Goal: Transaction & Acquisition: Purchase product/service

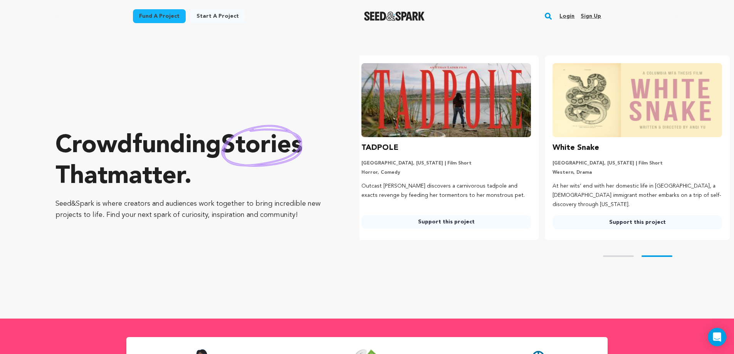
scroll to position [0, 197]
click at [567, 17] on link "Login" at bounding box center [567, 16] width 15 height 12
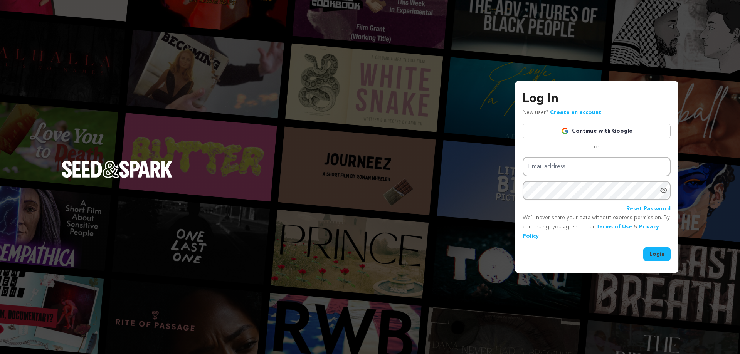
click at [569, 128] on img at bounding box center [565, 131] width 8 height 8
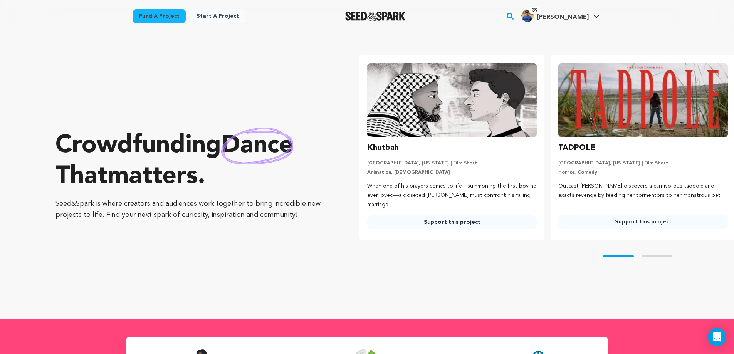
click at [172, 13] on link "Fund a project" at bounding box center [159, 16] width 53 height 14
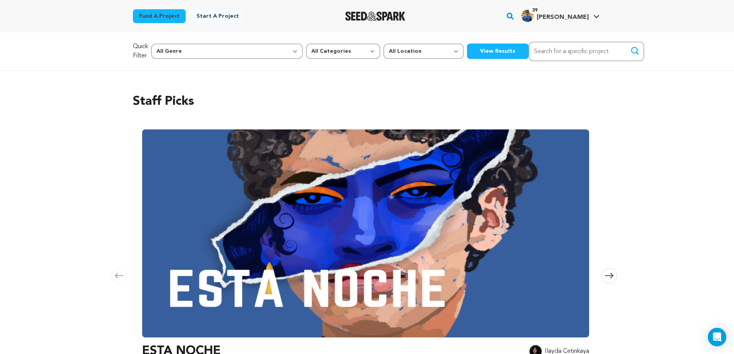
click at [467, 48] on button "View Results" at bounding box center [498, 51] width 62 height 15
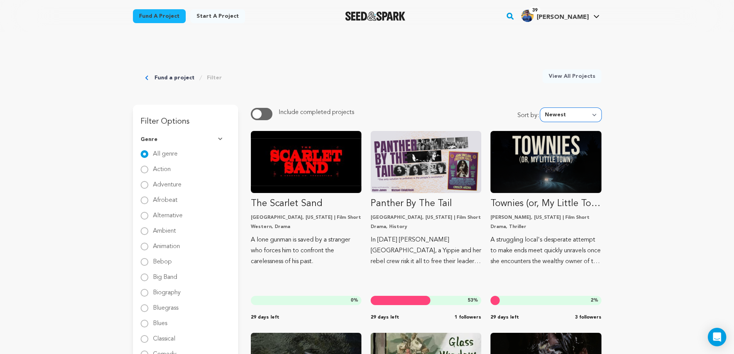
click at [592, 114] on select "Newest Most Popular Most Funded Trending Now Ending Now Amount Raised" at bounding box center [570, 115] width 61 height 14
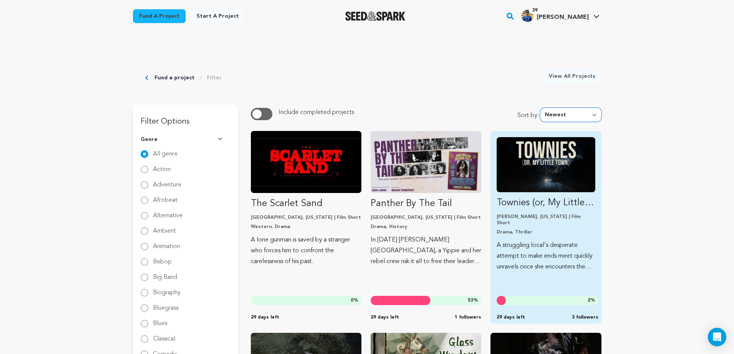
select select "ending_now"
click at [542, 108] on select "Newest Most Popular Most Funded Trending Now Ending Now Amount Raised" at bounding box center [570, 115] width 61 height 14
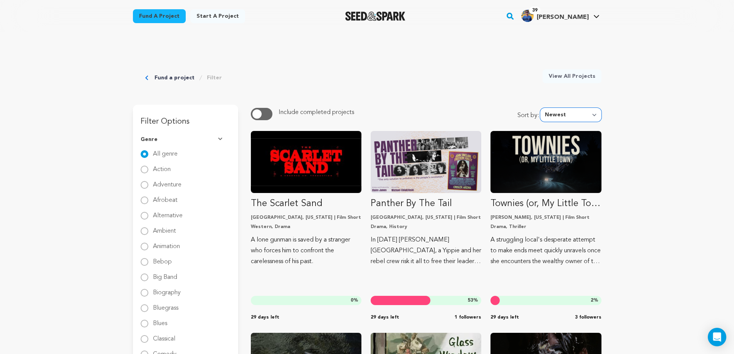
click at [585, 118] on select "Newest Most Popular Most Funded Trending Now Ending Now Amount Raised" at bounding box center [570, 115] width 61 height 14
select select "trending_now"
click at [542, 108] on select "Newest Most Popular Most Funded Trending Now Ending Now Amount Raised" at bounding box center [570, 115] width 61 height 14
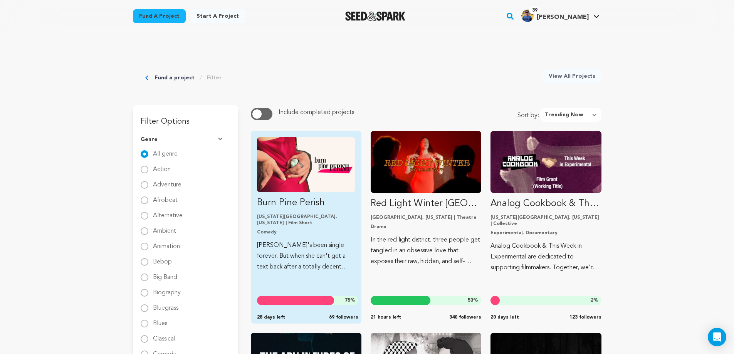
click at [313, 170] on img "Fund Burn Pine Perish" at bounding box center [306, 164] width 98 height 55
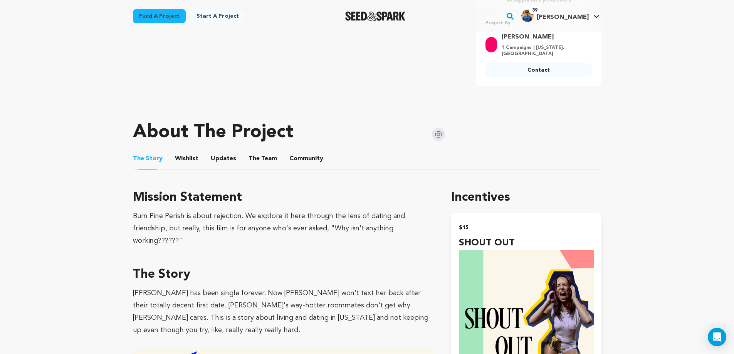
scroll to position [308, 0]
click at [309, 153] on button "Community" at bounding box center [306, 160] width 18 height 18
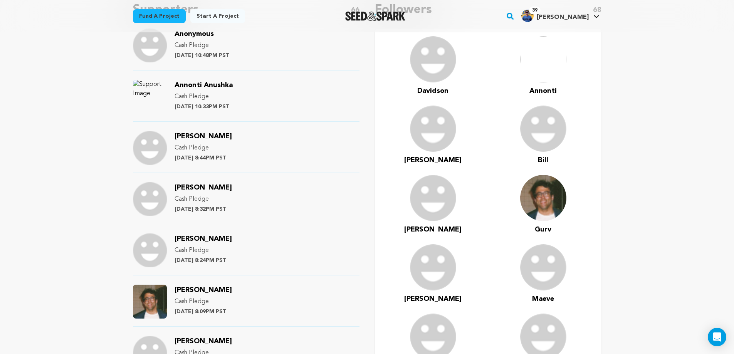
scroll to position [540, 0]
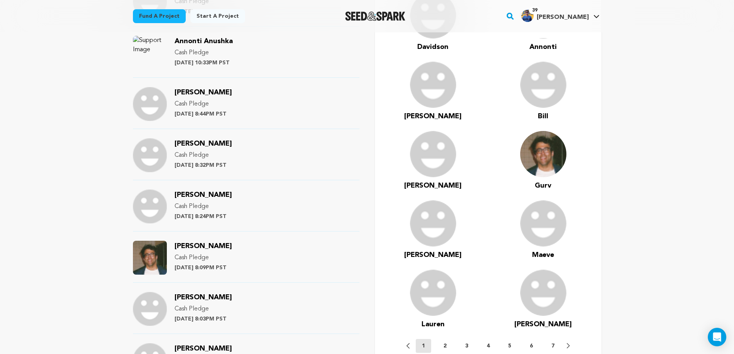
click at [205, 243] on span "Gurv Sidhu" at bounding box center [203, 246] width 57 height 7
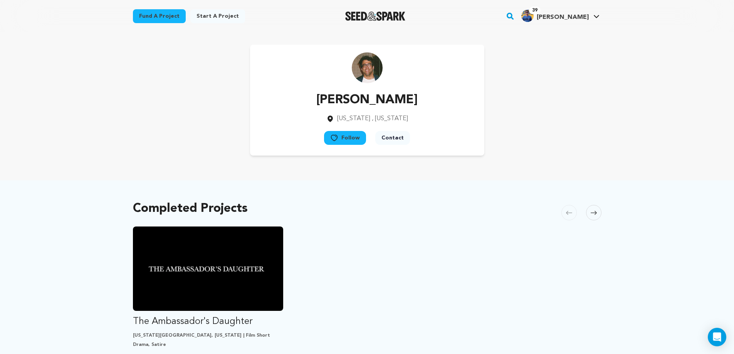
click at [344, 140] on button "Follow" at bounding box center [345, 138] width 42 height 14
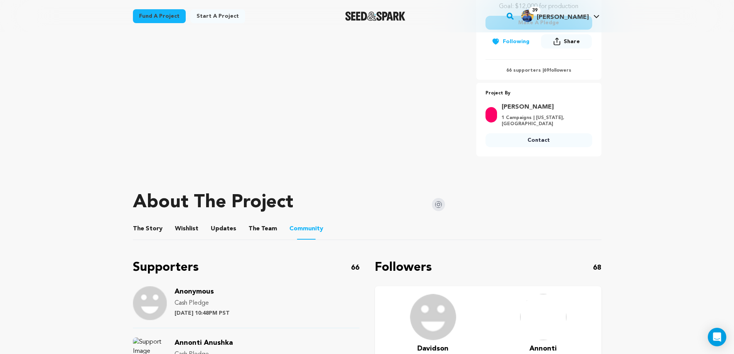
scroll to position [231, 0]
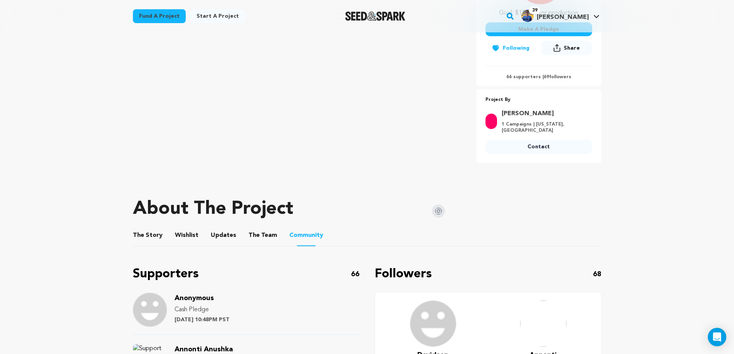
click at [440, 205] on img at bounding box center [438, 211] width 13 height 13
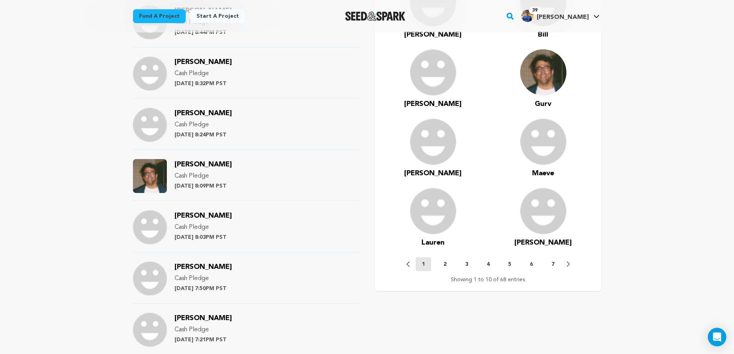
scroll to position [655, 0]
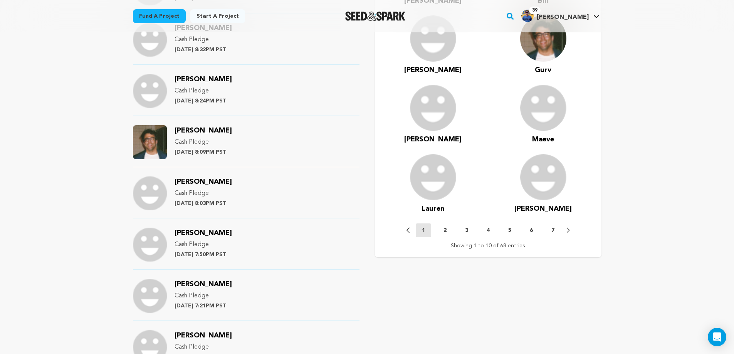
click at [445, 227] on p "2" at bounding box center [445, 231] width 3 height 8
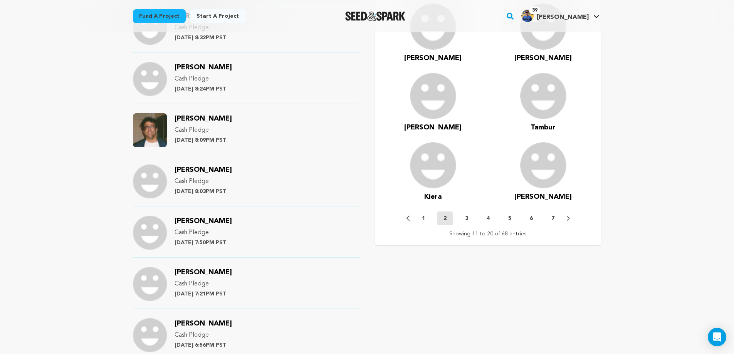
click at [467, 221] on nav "Previous 1 2 3 4 5 6 7 Next Showing 11 to 20 of 68 entries" at bounding box center [488, 225] width 211 height 26
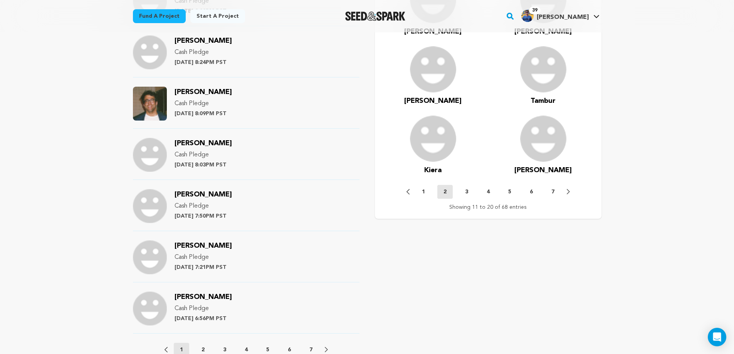
click at [467, 188] on p "3" at bounding box center [466, 192] width 3 height 8
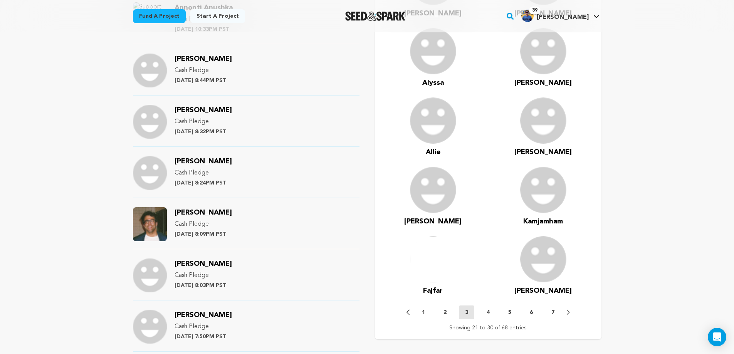
scroll to position [617, 0]
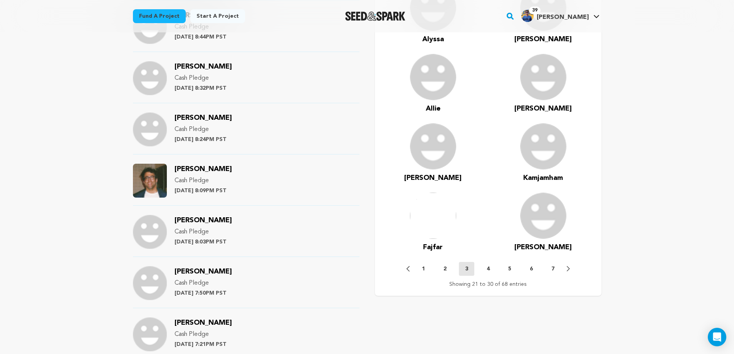
click at [489, 265] on p "4" at bounding box center [488, 269] width 3 height 8
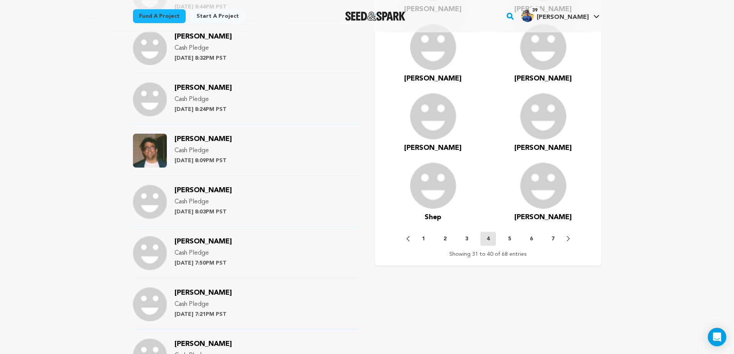
scroll to position [732, 0]
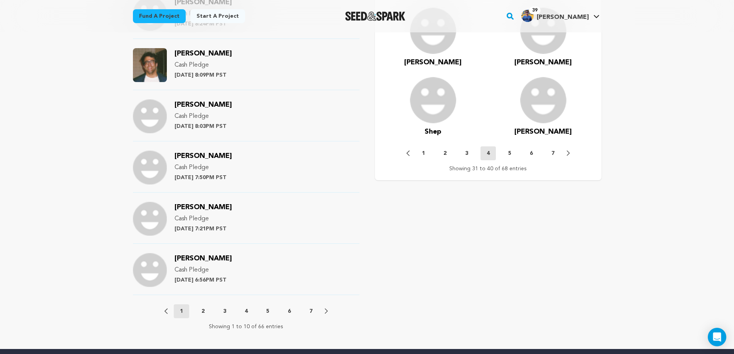
click at [510, 150] on p "5" at bounding box center [509, 154] width 3 height 8
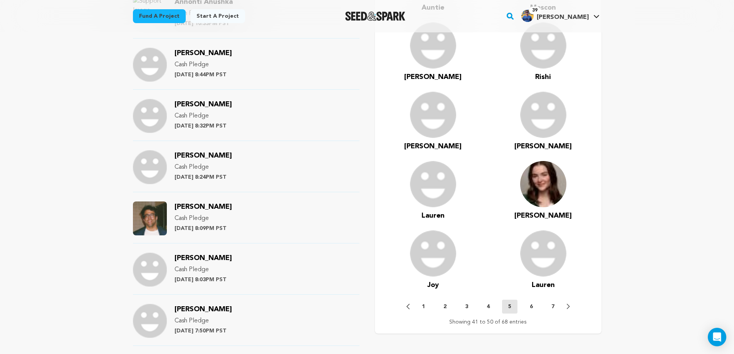
scroll to position [617, 0]
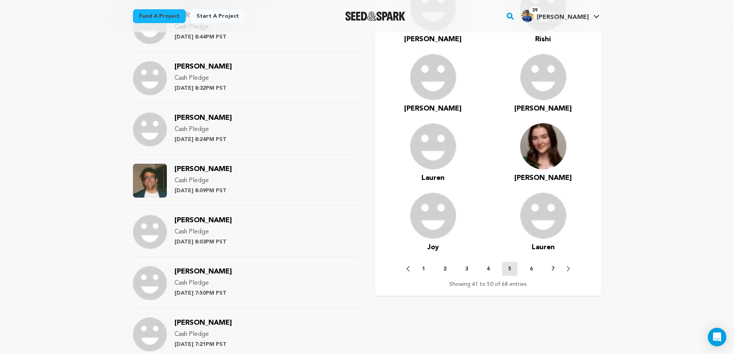
click at [529, 265] on button "6" at bounding box center [531, 269] width 15 height 8
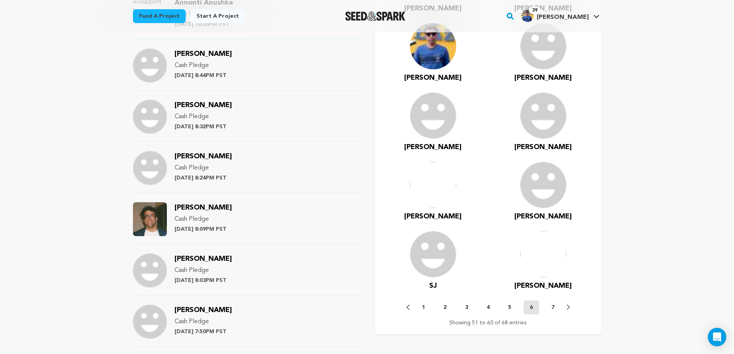
scroll to position [655, 0]
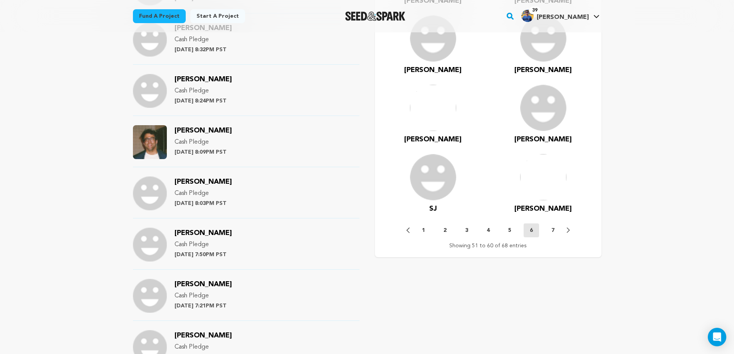
click at [551, 227] on button "7" at bounding box center [552, 231] width 15 height 8
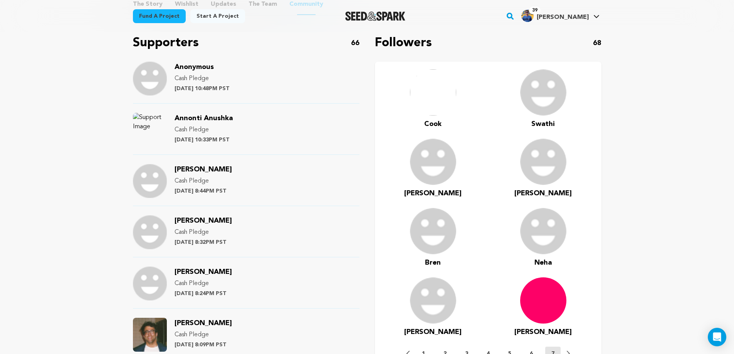
scroll to position [308, 0]
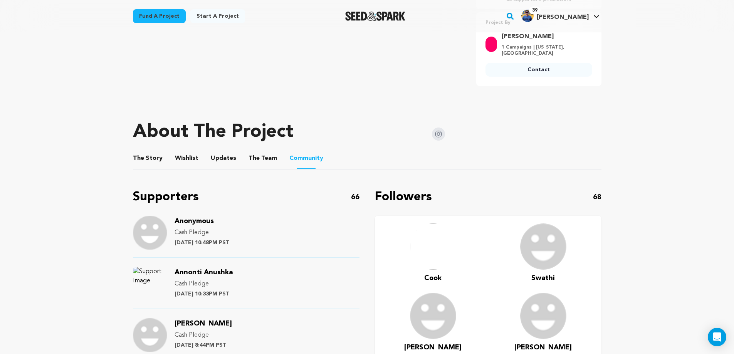
click at [549, 252] on img at bounding box center [543, 247] width 46 height 46
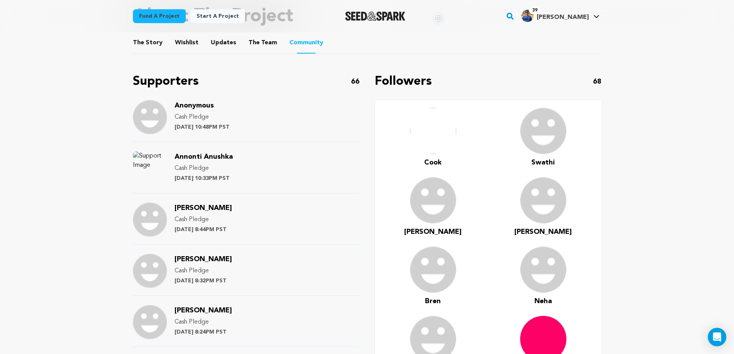
click at [434, 124] on img at bounding box center [433, 131] width 46 height 46
click at [548, 159] on span "Swathi" at bounding box center [543, 162] width 24 height 7
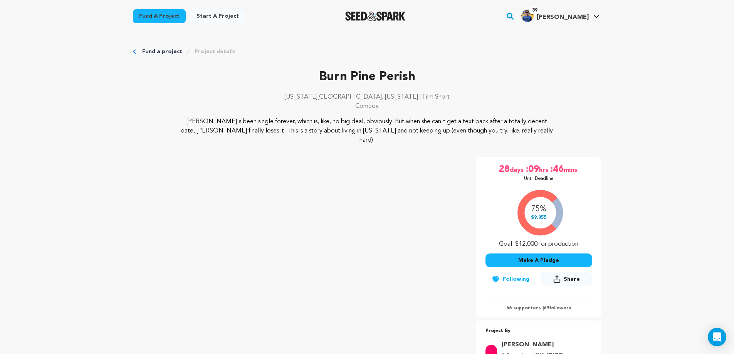
click at [167, 54] on link "Fund a project" at bounding box center [162, 52] width 40 height 8
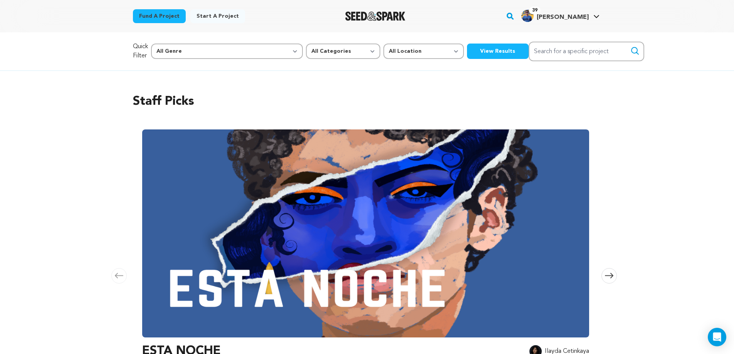
click at [467, 55] on button "View Results" at bounding box center [498, 51] width 62 height 15
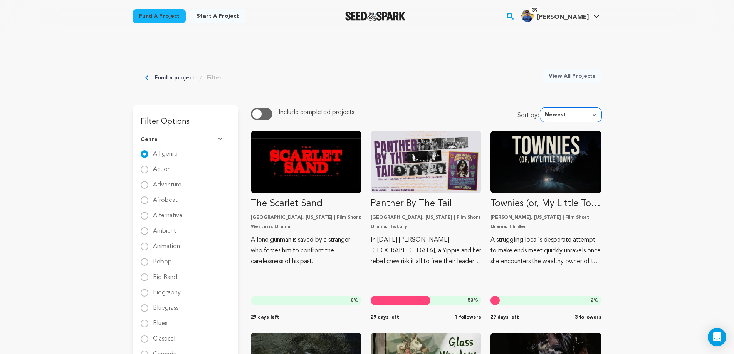
click at [561, 113] on select "Newest Most Popular Most Funded Trending Now Ending Now Amount Raised" at bounding box center [570, 115] width 61 height 14
click at [542, 108] on select "Newest Most Popular Most Funded Trending Now Ending Now Amount Raised" at bounding box center [570, 115] width 61 height 14
click at [583, 116] on select "Newest Most Popular Most Funded Trending Now Ending Now Amount Raised" at bounding box center [570, 115] width 61 height 14
click at [542, 108] on select "Newest Most Popular Most Funded Trending Now Ending Now Amount Raised" at bounding box center [570, 115] width 61 height 14
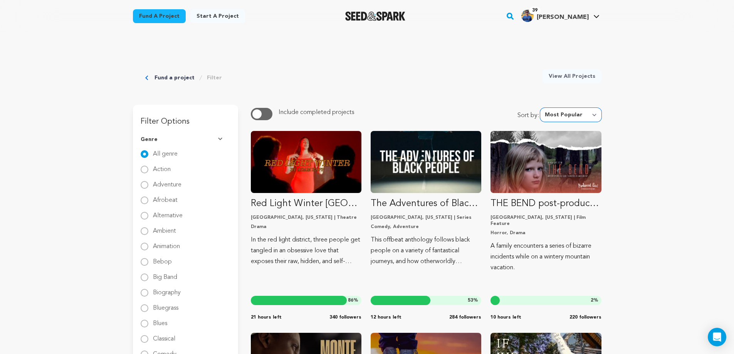
click at [563, 115] on select "Newest Most Popular Most Funded Trending Now Ending Now Amount Raised" at bounding box center [570, 115] width 61 height 14
select select "ending_now"
click at [542, 108] on select "Newest Most Popular Most Funded Trending Now Ending Now Amount Raised" at bounding box center [570, 115] width 61 height 14
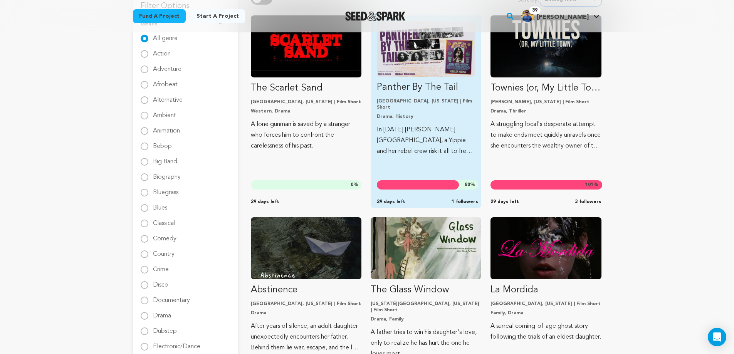
scroll to position [39, 0]
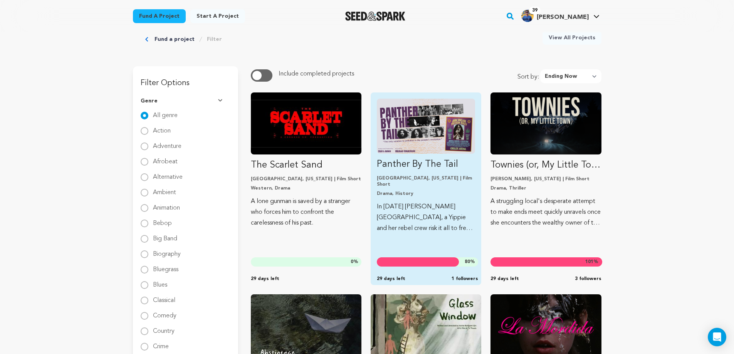
click at [435, 133] on img "Fund Panther By The Tail" at bounding box center [426, 126] width 98 height 55
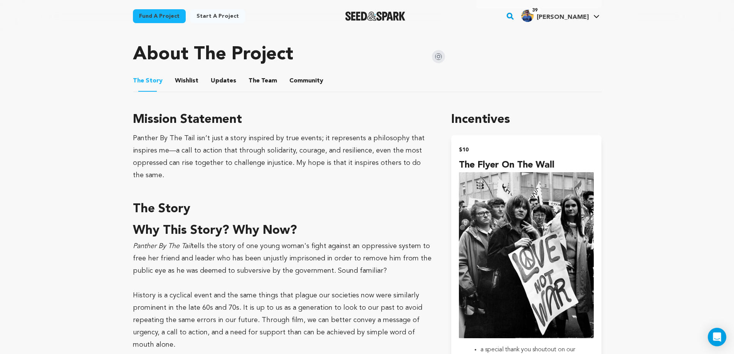
scroll to position [385, 0]
click at [297, 85] on button "Community" at bounding box center [306, 83] width 18 height 18
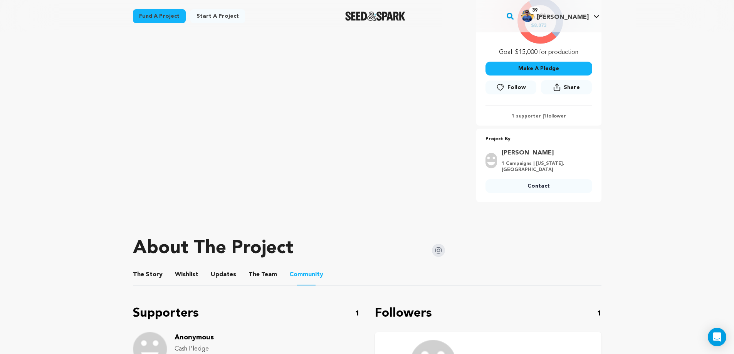
scroll to position [270, 0]
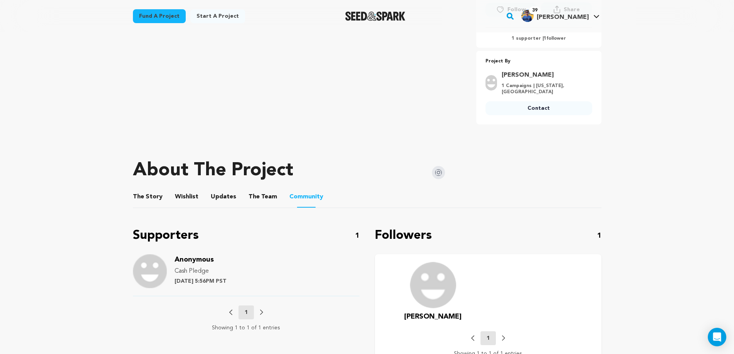
click at [197, 259] on span "Anonymous" at bounding box center [194, 259] width 39 height 7
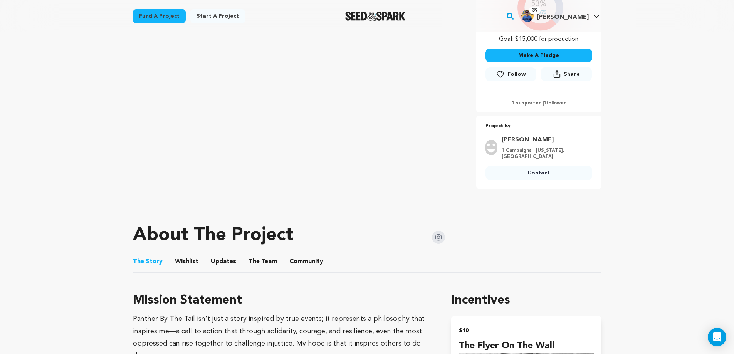
scroll to position [193, 0]
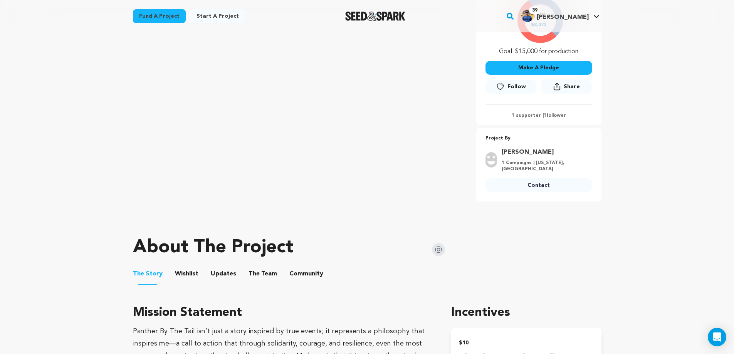
click at [442, 251] on img at bounding box center [438, 249] width 13 height 13
click at [171, 273] on ul "The Story The Story Wishlist Wishlist Updates Updates The Team The Team Communi…" at bounding box center [367, 274] width 469 height 22
click at [185, 274] on button "Wishlist" at bounding box center [186, 275] width 18 height 18
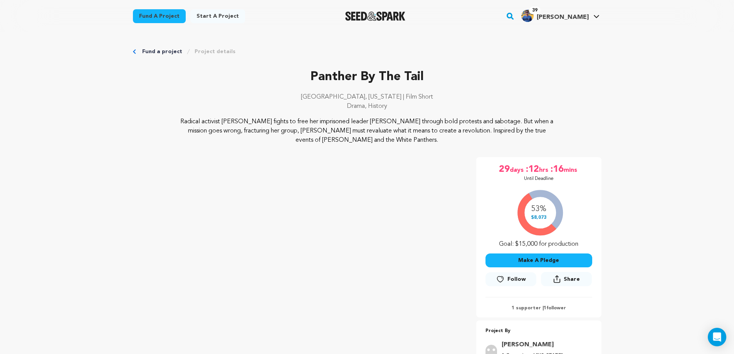
click at [156, 50] on link "Fund a project" at bounding box center [162, 52] width 40 height 8
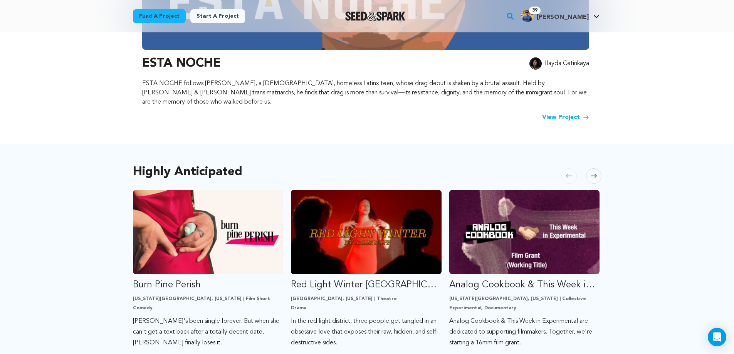
scroll to position [347, 0]
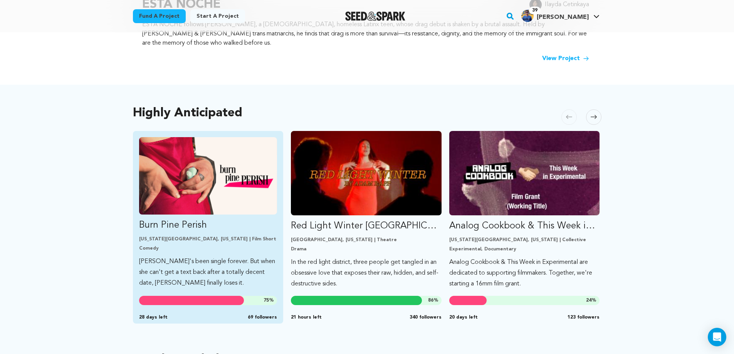
click at [254, 194] on img "Fund Burn Pine Perish" at bounding box center [208, 175] width 138 height 77
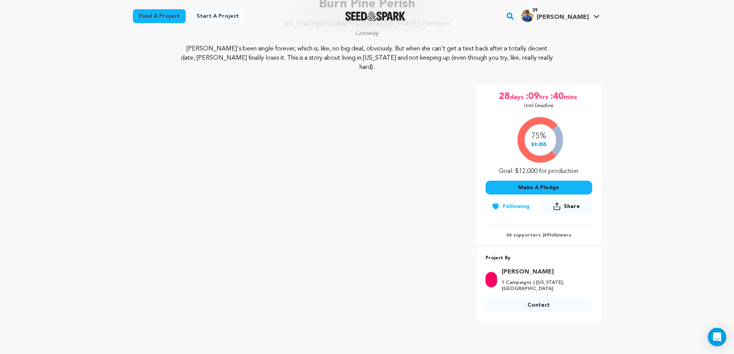
scroll to position [116, 0]
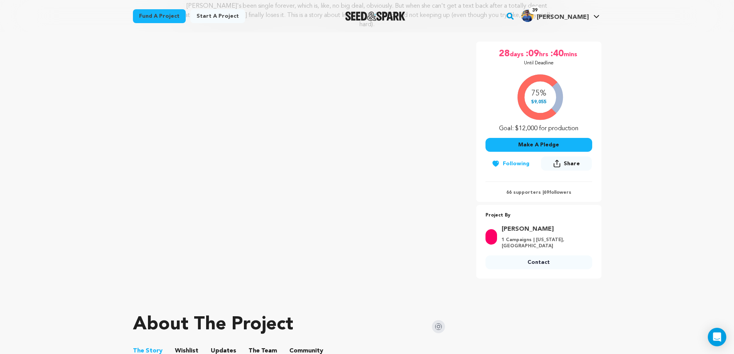
click at [150, 16] on link "Fund a project" at bounding box center [159, 16] width 53 height 14
